Goal: Information Seeking & Learning: Learn about a topic

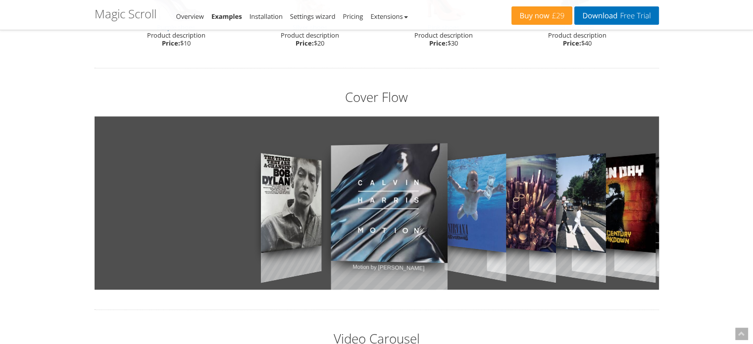
scroll to position [1046, 0]
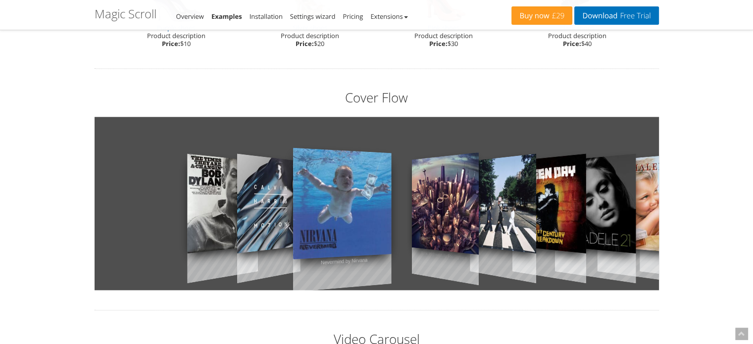
drag, startPoint x: 461, startPoint y: 186, endPoint x: 504, endPoint y: 206, distance: 47.4
click at [504, 206] on div "The Times They Are A Changin by [PERSON_NAME] Motion by [PERSON_NAME] Nevermind…" at bounding box center [377, 203] width 564 height 173
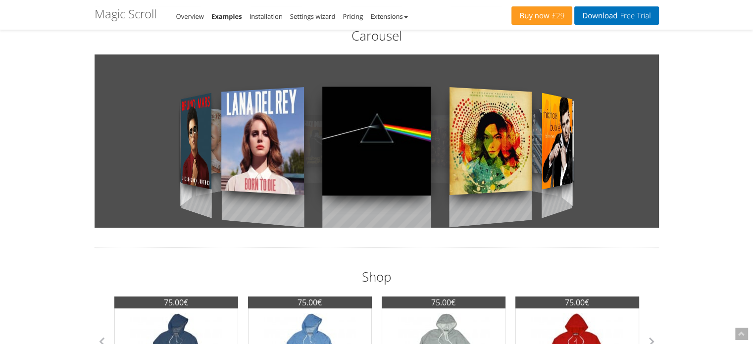
scroll to position [285, 0]
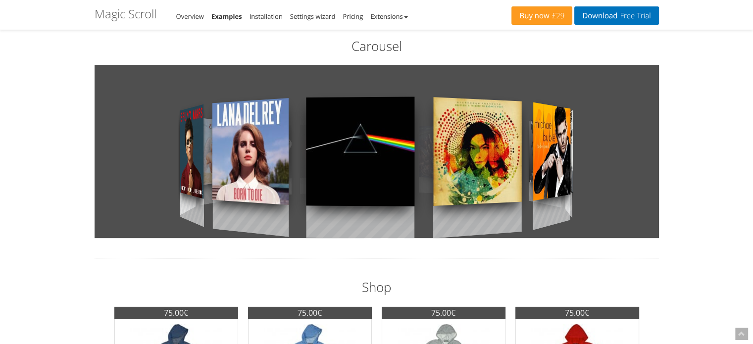
drag, startPoint x: 469, startPoint y: 152, endPoint x: 642, endPoint y: 155, distance: 172.3
click at [642, 155] on div at bounding box center [377, 151] width 564 height 173
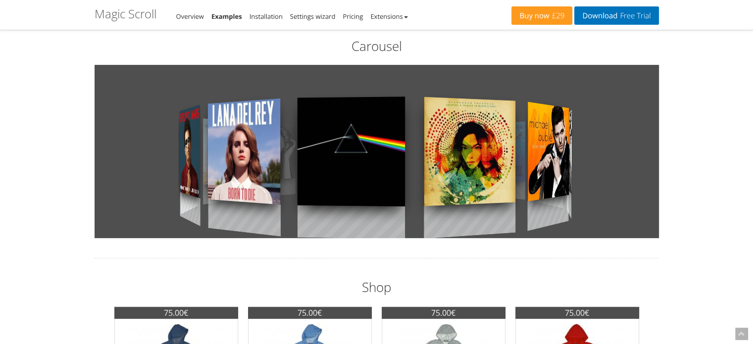
drag, startPoint x: 655, startPoint y: 161, endPoint x: 307, endPoint y: 190, distance: 349.2
click at [307, 190] on div at bounding box center [377, 151] width 564 height 173
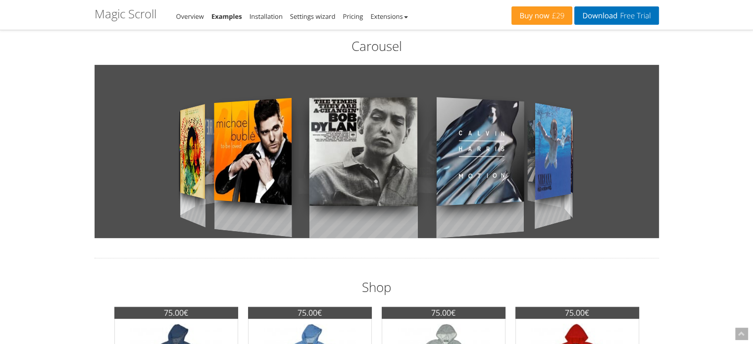
click at [167, 199] on div at bounding box center [377, 151] width 564 height 173
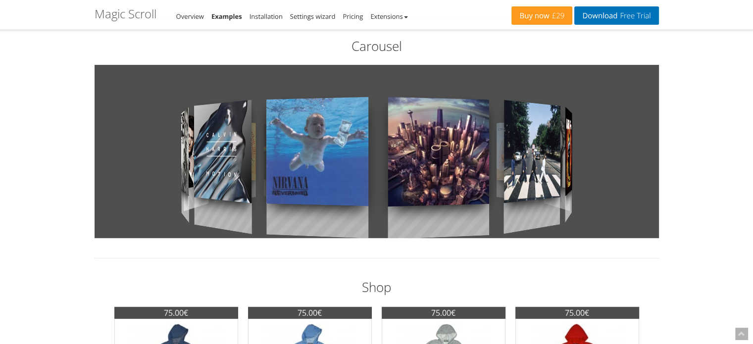
drag, startPoint x: 466, startPoint y: 186, endPoint x: 0, endPoint y: 216, distance: 466.7
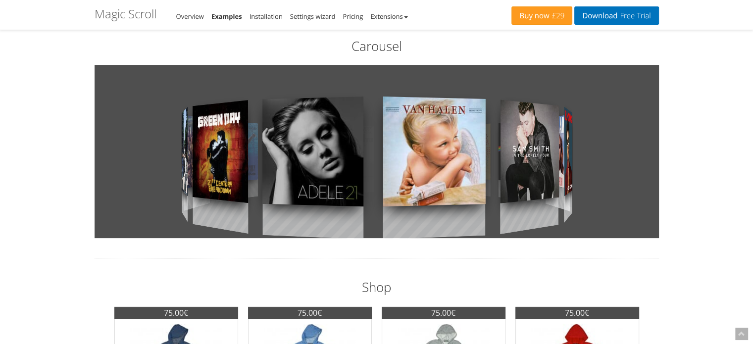
drag, startPoint x: 505, startPoint y: 184, endPoint x: 0, endPoint y: 211, distance: 506.1
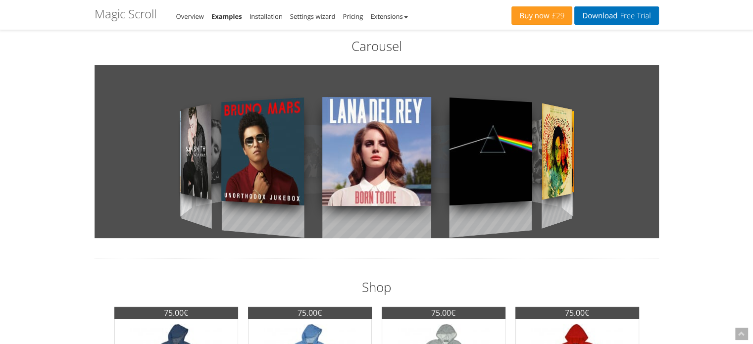
drag, startPoint x: 302, startPoint y: 217, endPoint x: 79, endPoint y: 221, distance: 222.8
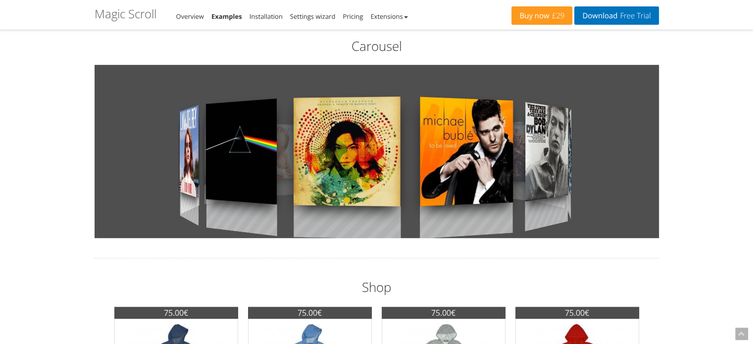
drag, startPoint x: 364, startPoint y: 184, endPoint x: 98, endPoint y: 167, distance: 266.3
click at [98, 167] on div at bounding box center [377, 151] width 564 height 173
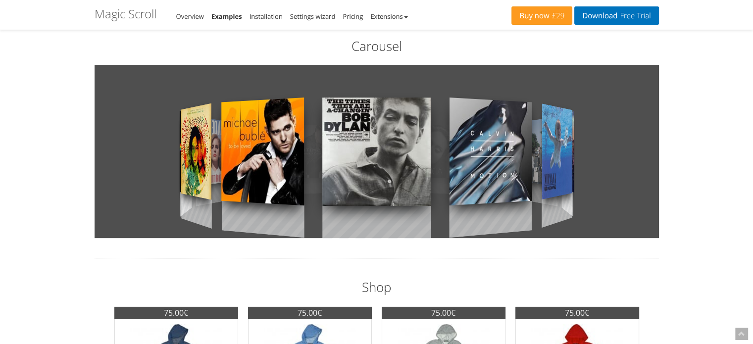
drag, startPoint x: 480, startPoint y: 168, endPoint x: 30, endPoint y: 194, distance: 450.7
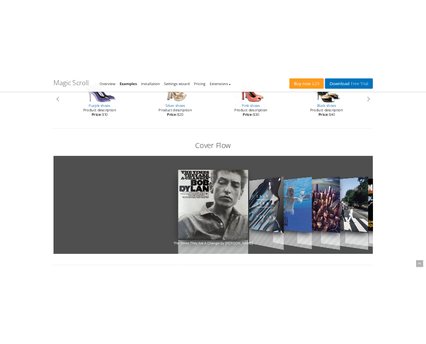
scroll to position [1009, 0]
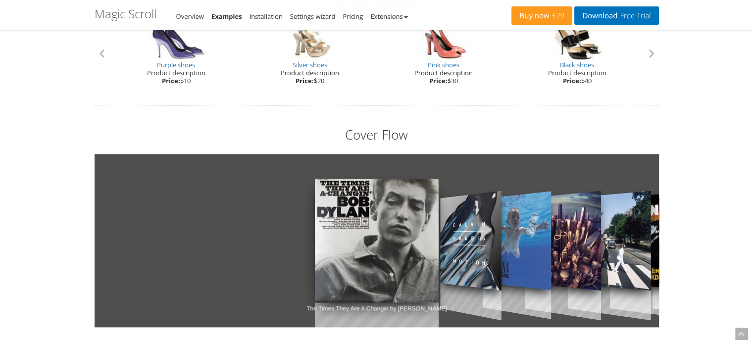
click at [514, 271] on link "Nevermind by Nirvana" at bounding box center [517, 241] width 68 height 140
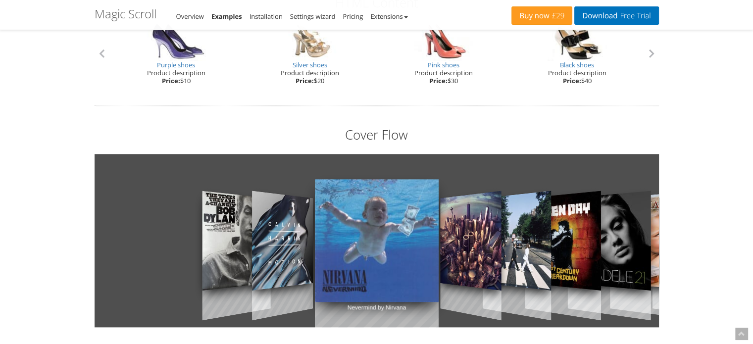
click at [609, 243] on link "21 by [PERSON_NAME]" at bounding box center [608, 241] width 83 height 140
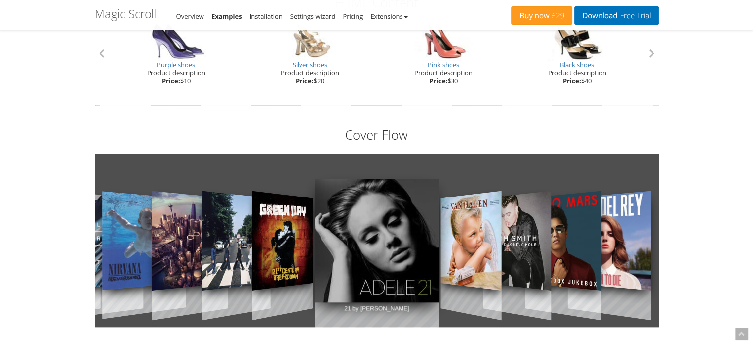
click at [573, 250] on link "Unorthodox Jukebox by [PERSON_NAME]" at bounding box center [563, 241] width 76 height 140
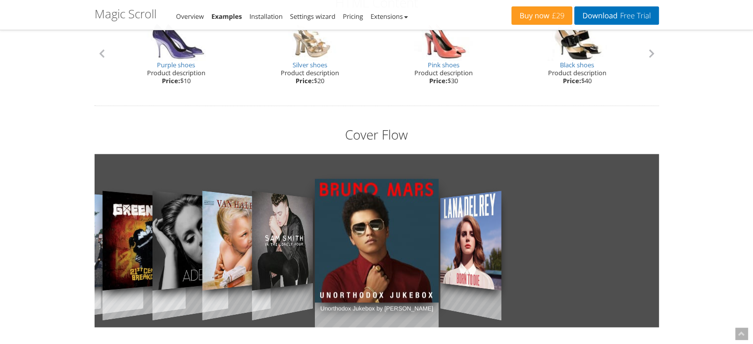
click at [190, 258] on link "21 by [PERSON_NAME]" at bounding box center [190, 241] width 76 height 140
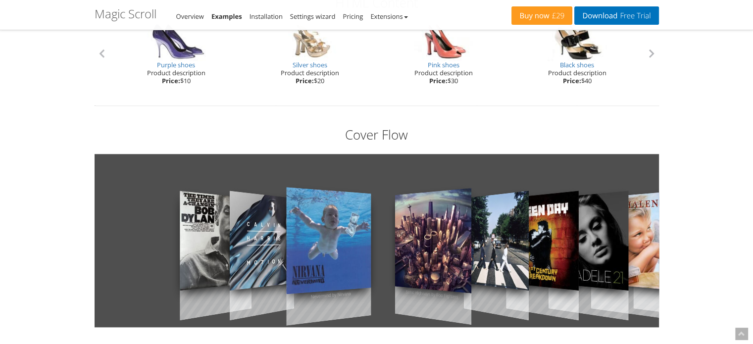
drag, startPoint x: 190, startPoint y: 258, endPoint x: 345, endPoint y: 265, distance: 154.6
click at [345, 265] on div "The Times They Are A Changin by [PERSON_NAME] Motion by [PERSON_NAME] Nevermind…" at bounding box center [377, 240] width 564 height 173
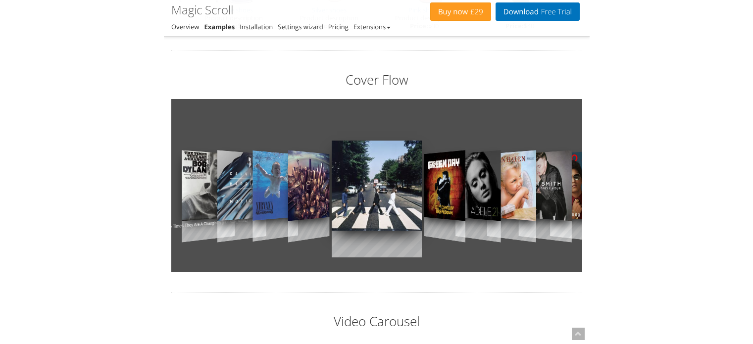
scroll to position [1202, 0]
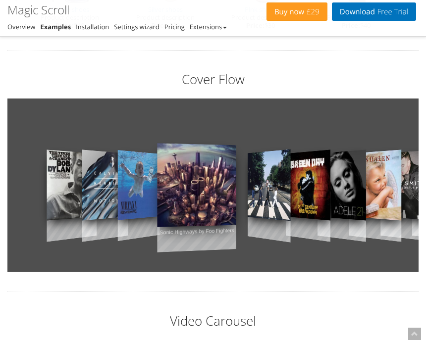
click at [401, 221] on div "The Times They Are A Changin by [PERSON_NAME] Motion by [PERSON_NAME] Nevermind…" at bounding box center [212, 185] width 411 height 173
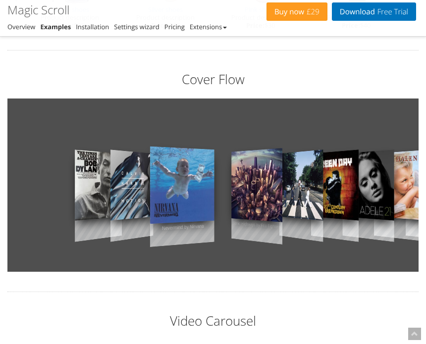
drag, startPoint x: 355, startPoint y: 192, endPoint x: 466, endPoint y: 1, distance: 220.7
click at [426, 1] on html "Magic Zoom Plus Magic Zoom Magic Scroll Magic 360 Magic Slideshow Magic Thumb C…" at bounding box center [213, 23] width 426 height 2451
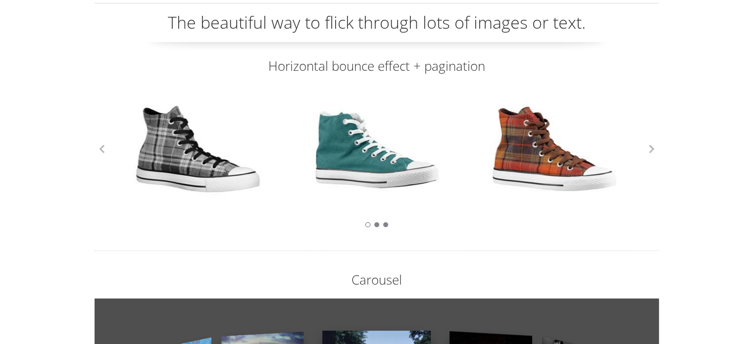
scroll to position [0, 0]
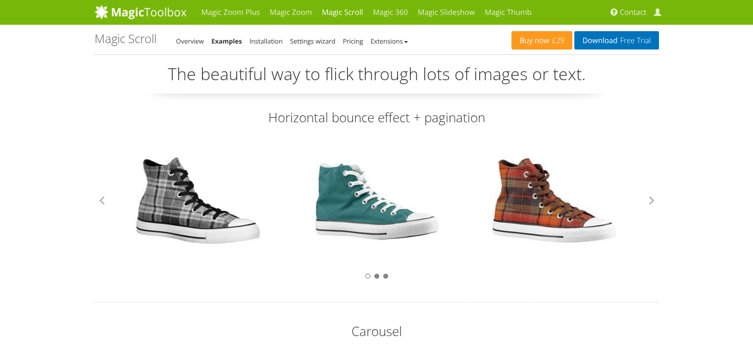
click at [378, 279] on div at bounding box center [377, 275] width 564 height 11
click at [656, 203] on button "button" at bounding box center [651, 200] width 15 height 15
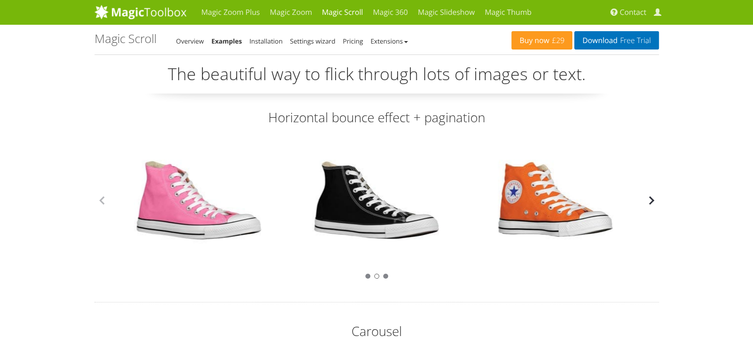
click at [656, 203] on button "button" at bounding box center [651, 200] width 15 height 15
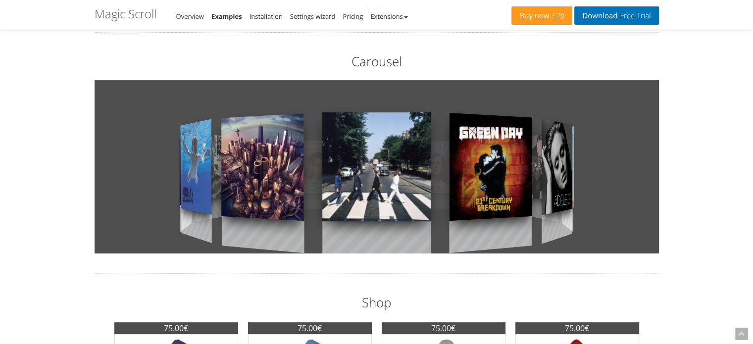
scroll to position [265, 0]
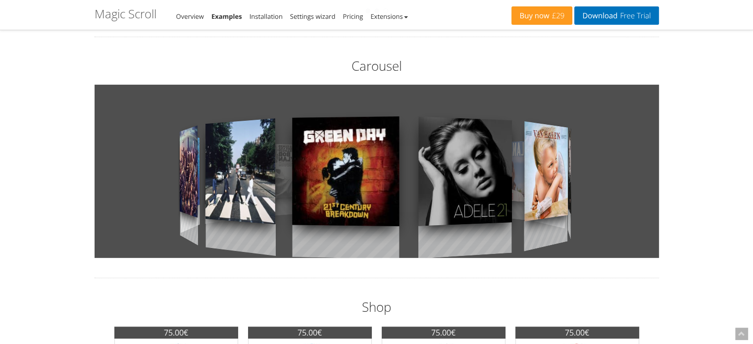
drag, startPoint x: 551, startPoint y: 178, endPoint x: 212, endPoint y: 211, distance: 340.2
click at [212, 211] on div at bounding box center [377, 171] width 564 height 173
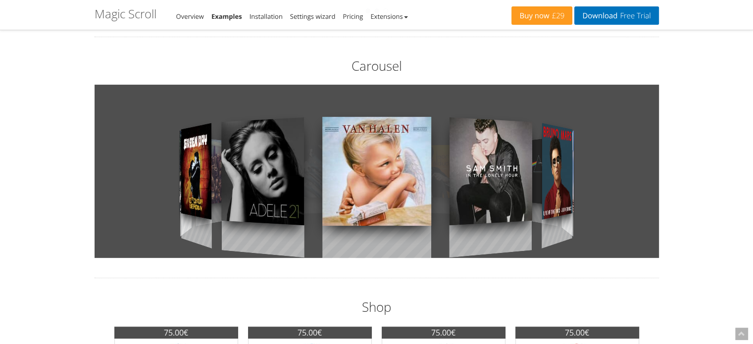
drag, startPoint x: 400, startPoint y: 198, endPoint x: 179, endPoint y: 190, distance: 221.4
click at [179, 190] on div at bounding box center [377, 171] width 564 height 173
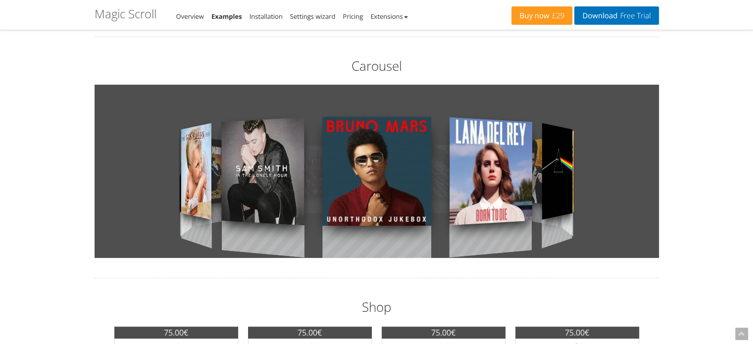
click at [191, 209] on div at bounding box center [377, 171] width 564 height 173
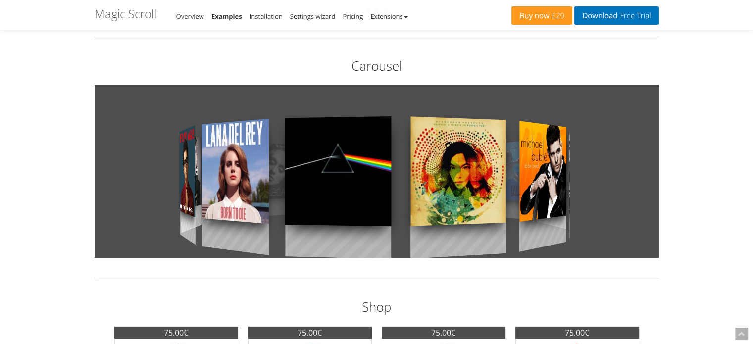
drag, startPoint x: 368, startPoint y: 170, endPoint x: 73, endPoint y: 246, distance: 304.6
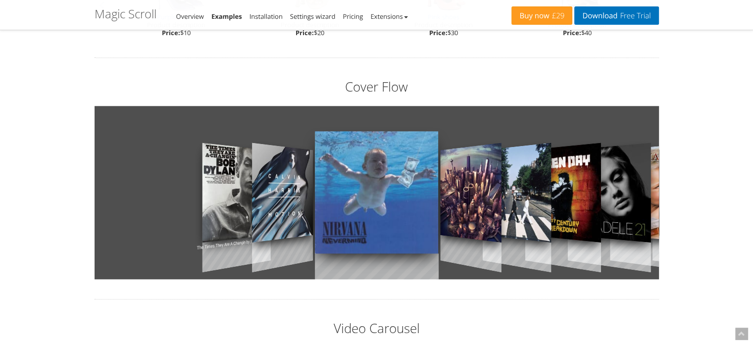
scroll to position [1055, 0]
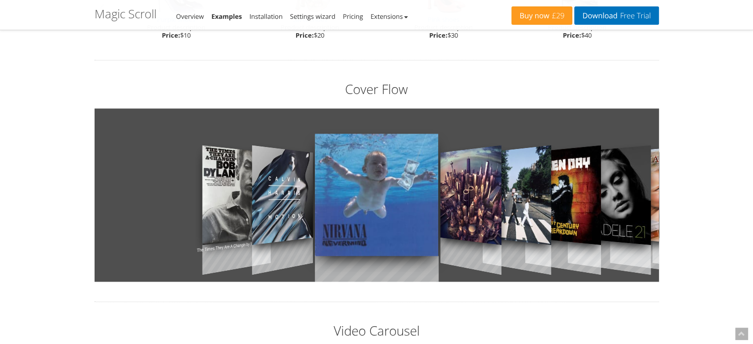
click at [477, 213] on link "Sonic Highways by Foo Fighters" at bounding box center [470, 195] width 61 height 140
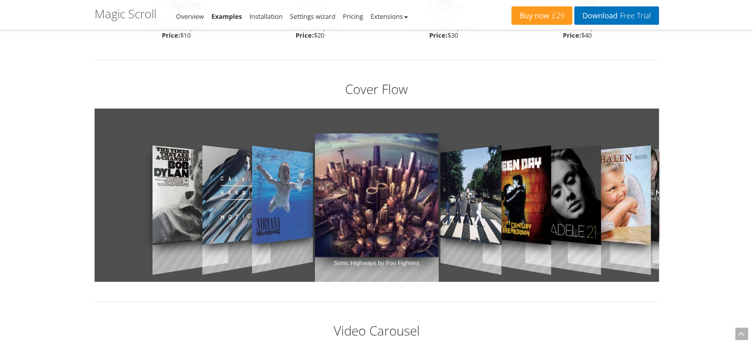
click at [584, 211] on link "21 by [PERSON_NAME]" at bounding box center [563, 195] width 76 height 140
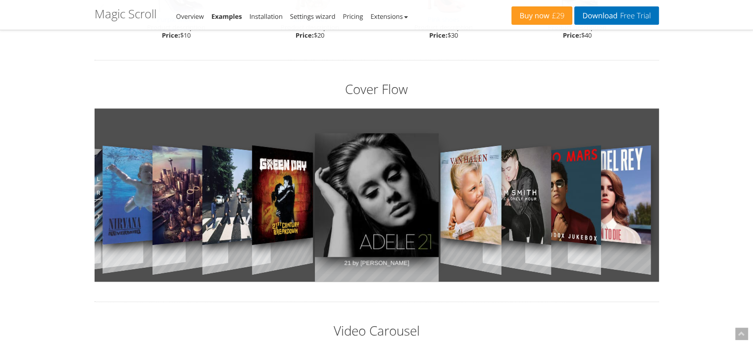
click at [584, 211] on link "Unorthodox Jukebox by [PERSON_NAME]" at bounding box center [563, 195] width 76 height 140
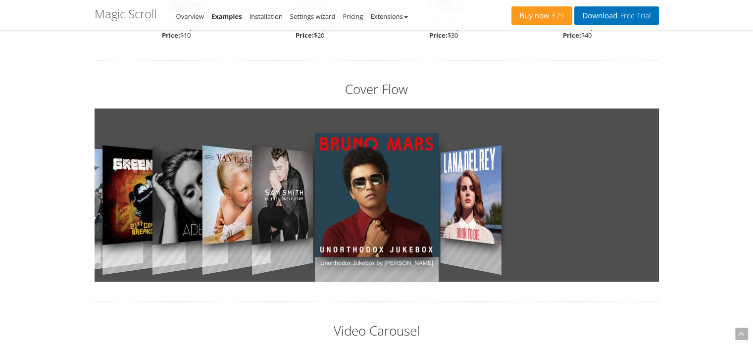
click at [489, 191] on link "Born to Die by [PERSON_NAME]" at bounding box center [470, 195] width 61 height 140
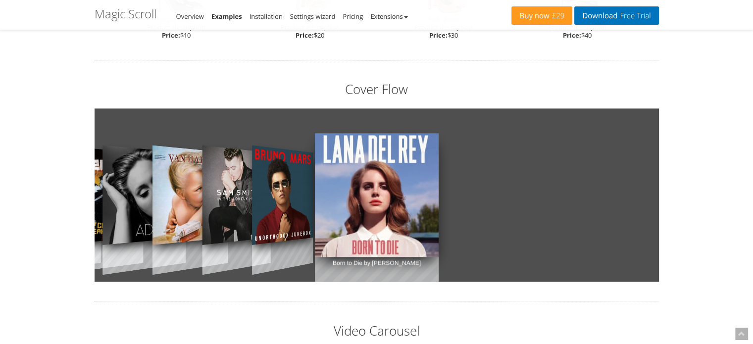
click at [135, 176] on link "21 by [PERSON_NAME]" at bounding box center [143, 195] width 83 height 140
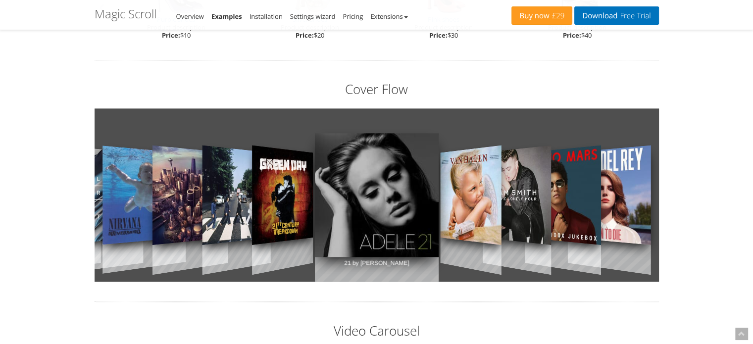
click at [135, 182] on link "Nevermind by Nirvana" at bounding box center [143, 195] width 83 height 140
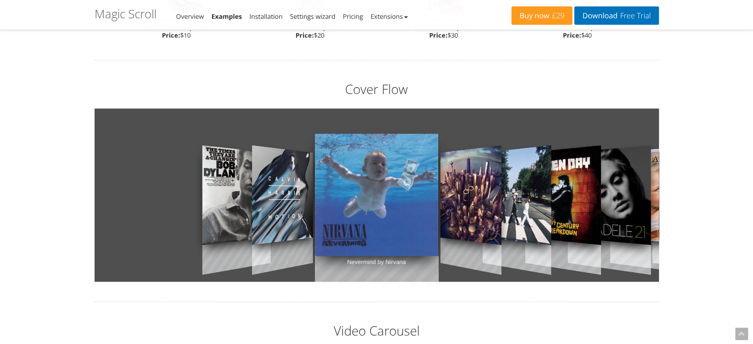
click at [298, 187] on link "Motion by [PERSON_NAME]" at bounding box center [282, 195] width 61 height 140
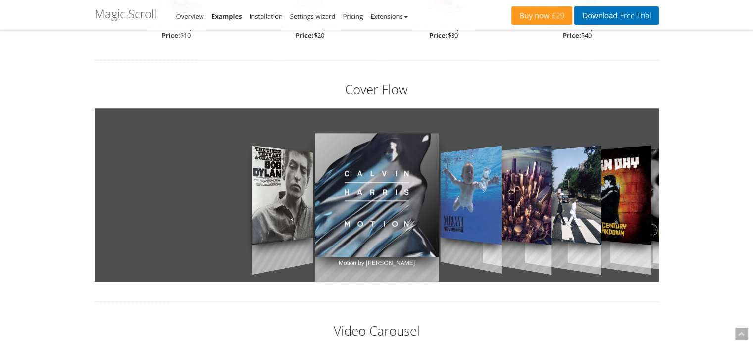
click at [520, 181] on link "Sonic Highways by Foo Fighters" at bounding box center [517, 195] width 68 height 140
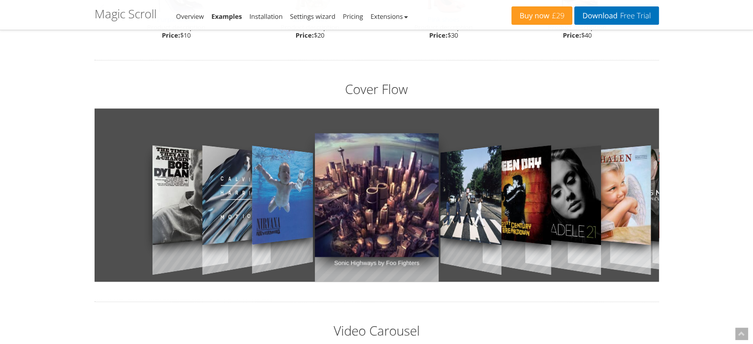
click at [520, 181] on link "21st Century Breakdown by Green Day" at bounding box center [517, 195] width 68 height 140
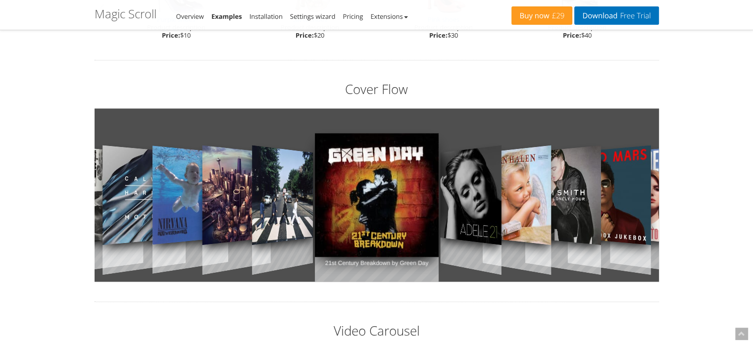
click at [489, 190] on link "21 by [PERSON_NAME]" at bounding box center [470, 195] width 61 height 140
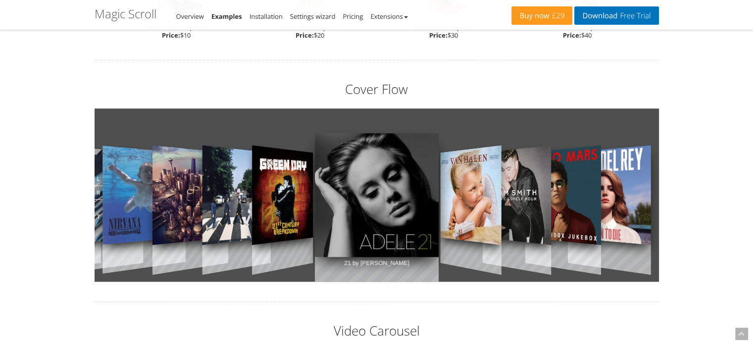
click at [551, 198] on link "Unorthodox Jukebox by [PERSON_NAME]" at bounding box center [563, 195] width 76 height 140
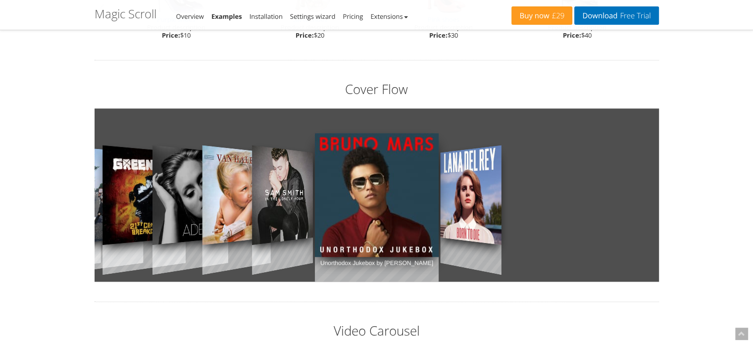
click at [300, 202] on link "In the Lonely Hour by [PERSON_NAME]" at bounding box center [282, 195] width 61 height 140
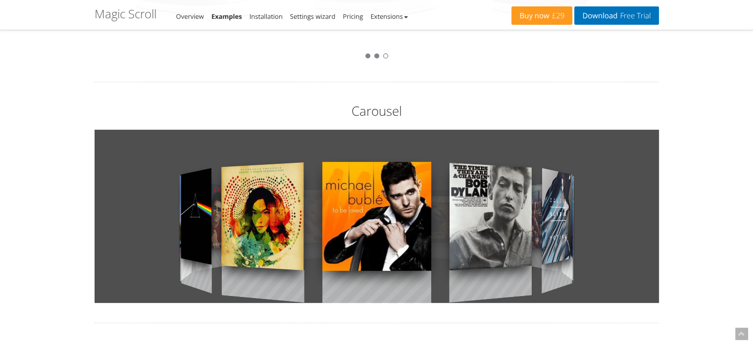
scroll to position [220, 0]
